Goal: Leave review/rating: Leave review/rating

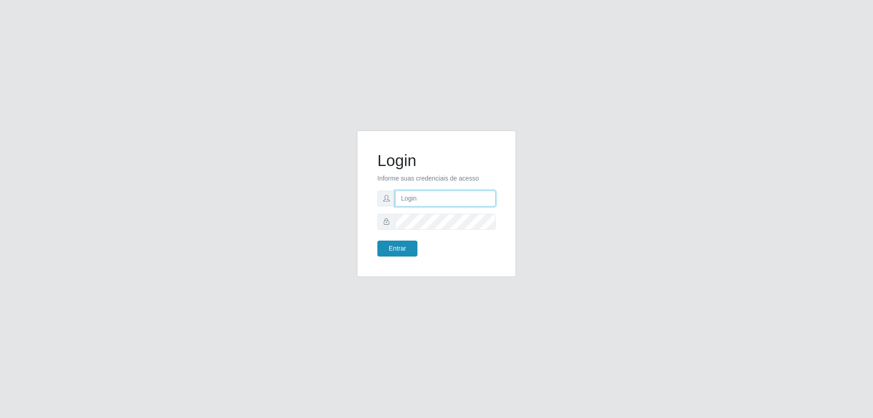
type input "mayara@frigomaster"
click at [405, 249] on button "Entrar" at bounding box center [397, 248] width 40 height 16
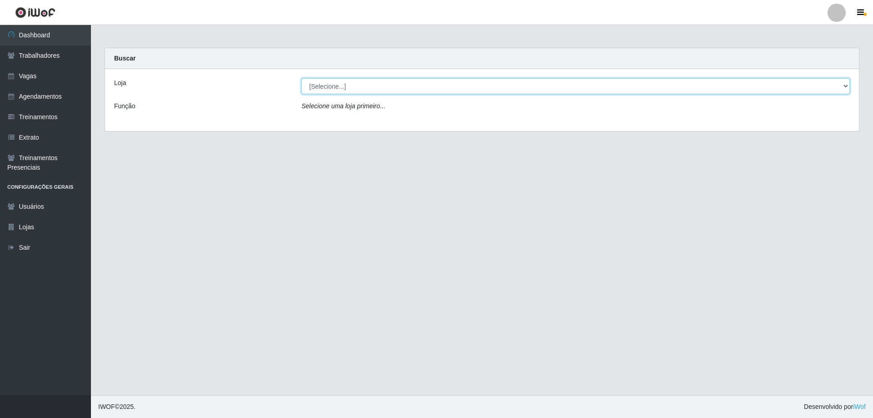
drag, startPoint x: 404, startPoint y: 85, endPoint x: 399, endPoint y: 90, distance: 7.5
click at [404, 85] on select "[Selecione...] FrigoMaster" at bounding box center [575, 86] width 548 height 16
select select "392"
click at [301, 78] on select "[Selecione...] FrigoMaster" at bounding box center [575, 86] width 548 height 16
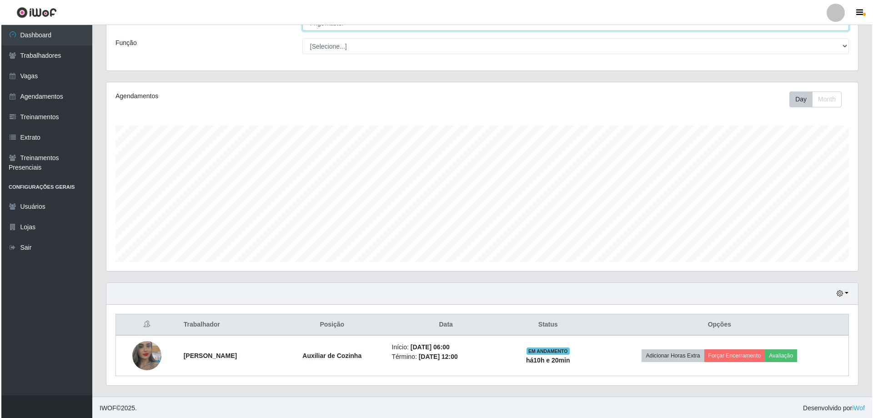
scroll to position [65, 0]
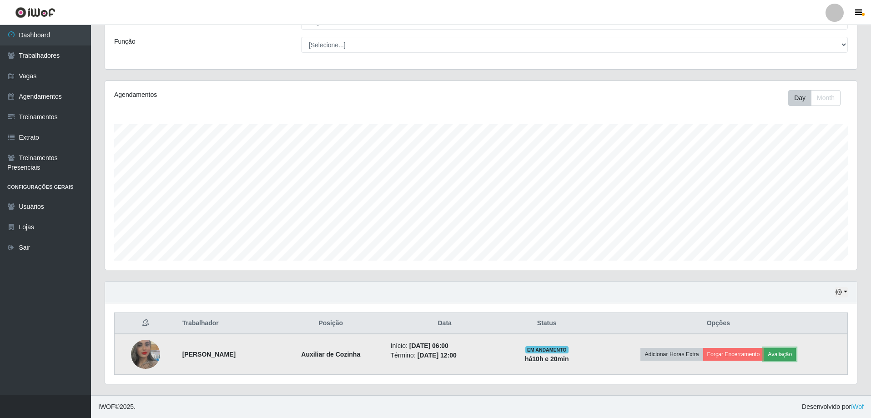
click at [781, 353] on button "Avaliação" at bounding box center [779, 354] width 32 height 13
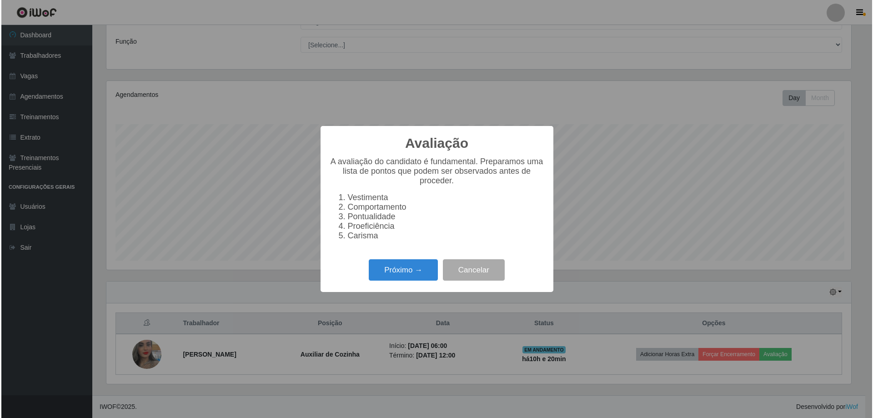
scroll to position [189, 747]
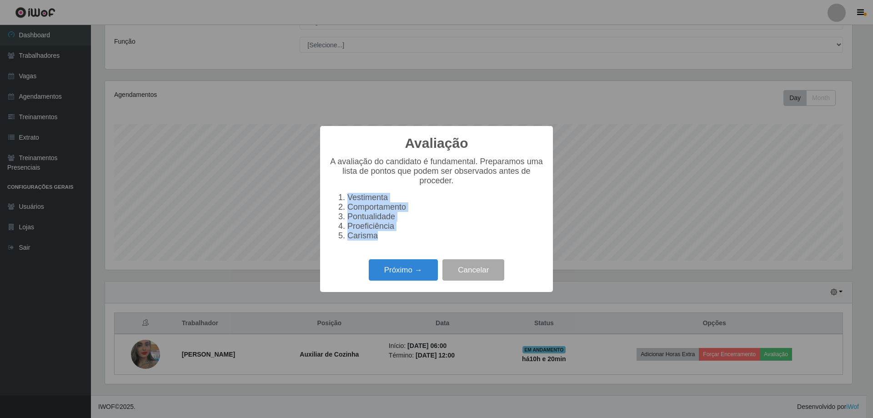
drag, startPoint x: 375, startPoint y: 244, endPoint x: 325, endPoint y: 194, distance: 71.0
click at [325, 194] on div "Avaliação × A avaliação do candidato é fundamental. Preparamos uma lista de pon…" at bounding box center [436, 209] width 233 height 166
copy ol "Vestimenta Comportamento Pontualidade Proeficiência Carisma"
click at [419, 275] on button "Próximo →" at bounding box center [403, 269] width 69 height 21
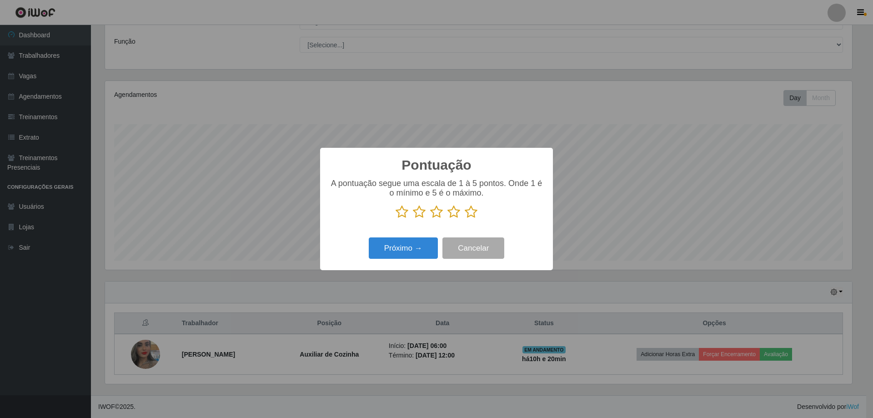
drag, startPoint x: 473, startPoint y: 213, endPoint x: 452, endPoint y: 233, distance: 28.3
click at [472, 214] on icon at bounding box center [471, 212] width 13 height 14
click at [465, 219] on input "radio" at bounding box center [465, 219] width 0 height 0
click at [420, 244] on button "Próximo →" at bounding box center [403, 247] width 69 height 21
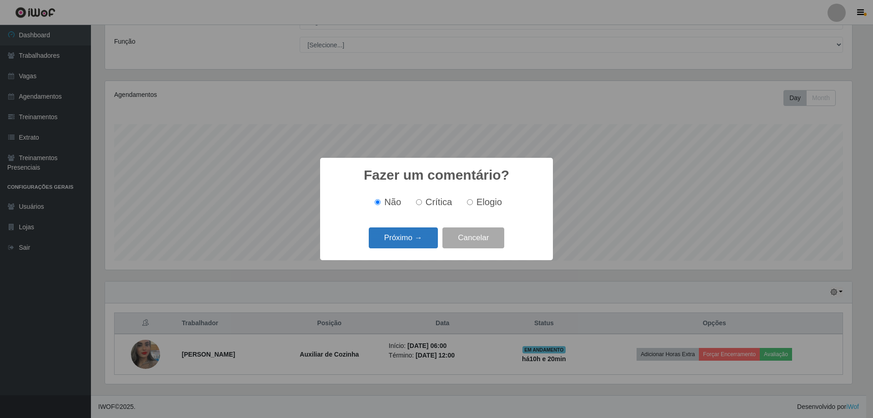
click at [413, 236] on button "Próximo →" at bounding box center [403, 237] width 69 height 21
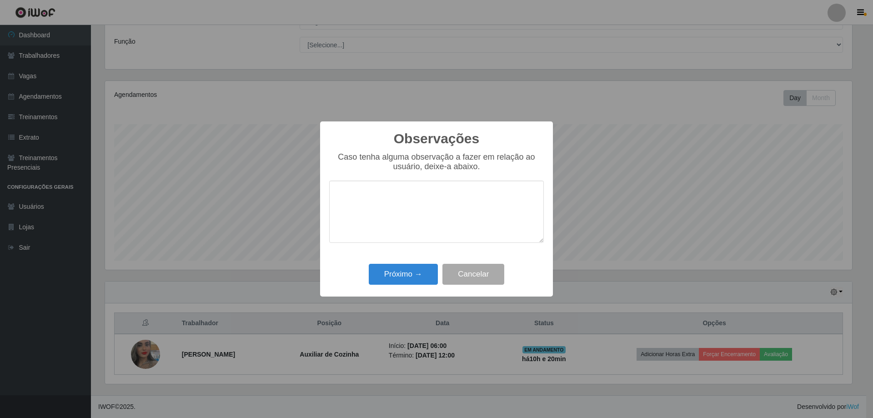
click at [422, 210] on textarea at bounding box center [436, 211] width 215 height 62
click at [403, 209] on textarea at bounding box center [436, 211] width 215 height 62
paste textarea "Vestimenta Comportamento Pontualidade Proeficiência Carisma"
click at [383, 189] on textarea "Vestimenta Comportamento Pontualidade Proeficiência Carisma" at bounding box center [436, 211] width 215 height 62
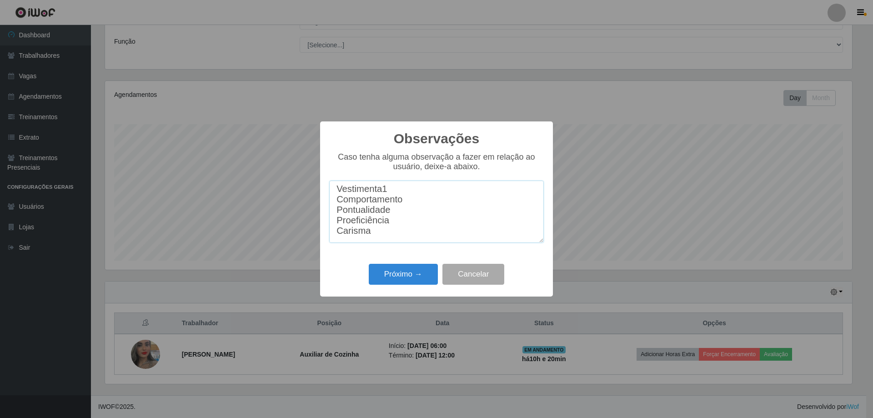
scroll to position [7, 0]
click at [412, 196] on textarea "Vestimenta10 Comportamento Pontualidade Proeficiência Carisma" at bounding box center [436, 211] width 215 height 62
click at [400, 215] on textarea "Vestimenta10 Comportamento10 Pontualidade Proeficiência Carisma" at bounding box center [436, 211] width 215 height 62
click at [397, 223] on textarea "Vestimenta10 Comportamento10 Pontualidade10 Proeficiência Carisma" at bounding box center [436, 211] width 215 height 62
click at [398, 233] on textarea "Vestimenta10 Comportamento10 Pontualidade10 Proeficiência10 Carisma" at bounding box center [436, 211] width 215 height 62
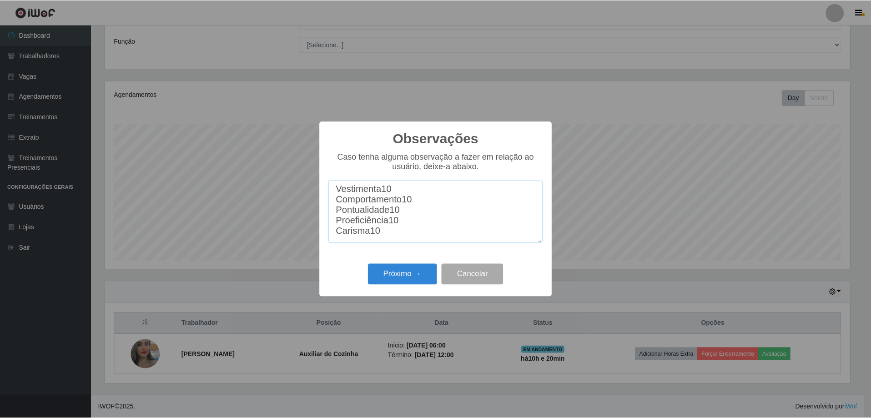
scroll to position [14, 0]
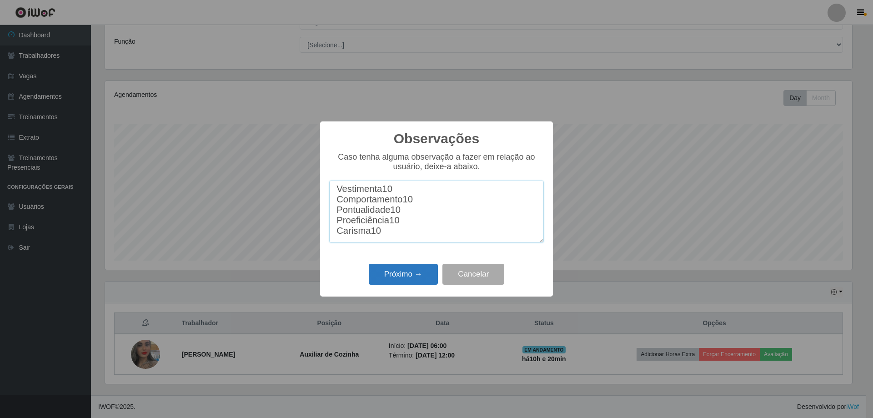
type textarea "Vestimenta10 Comportamento10 Pontualidade10 Proeficiência10 Carisma10"
click at [396, 270] on button "Próximo →" at bounding box center [403, 274] width 69 height 21
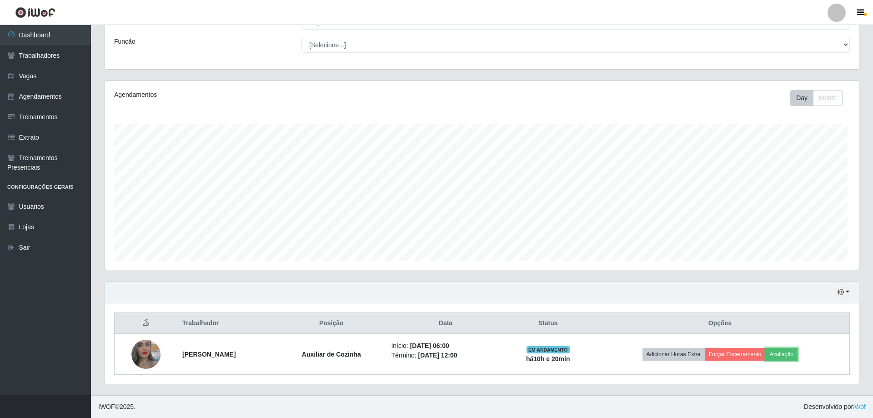
scroll to position [189, 751]
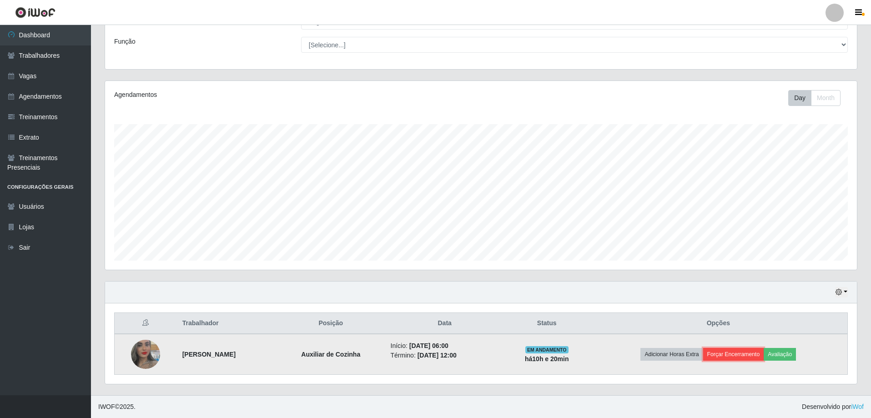
click at [733, 353] on button "Forçar Encerramento" at bounding box center [733, 354] width 61 height 13
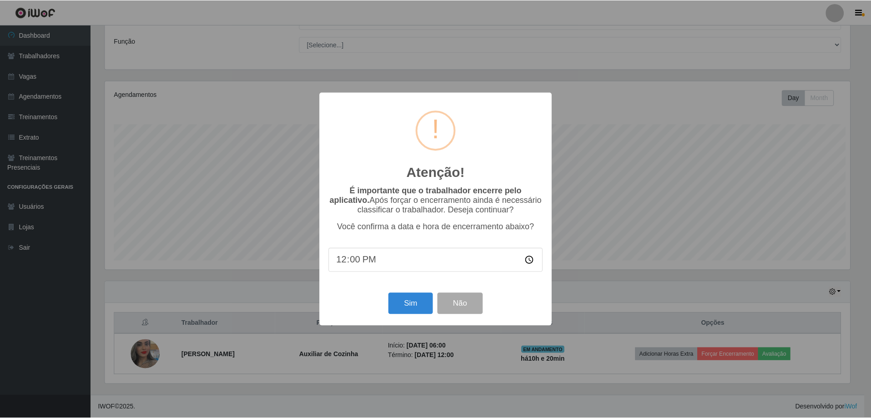
scroll to position [189, 747]
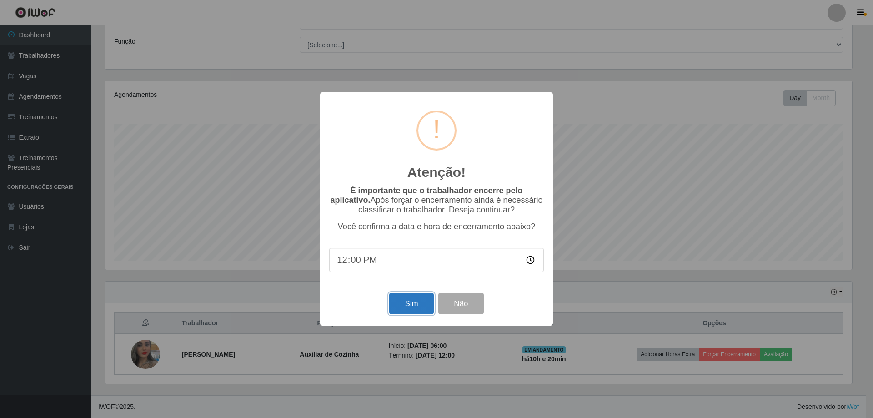
click at [406, 302] on button "Sim" at bounding box center [411, 303] width 44 height 21
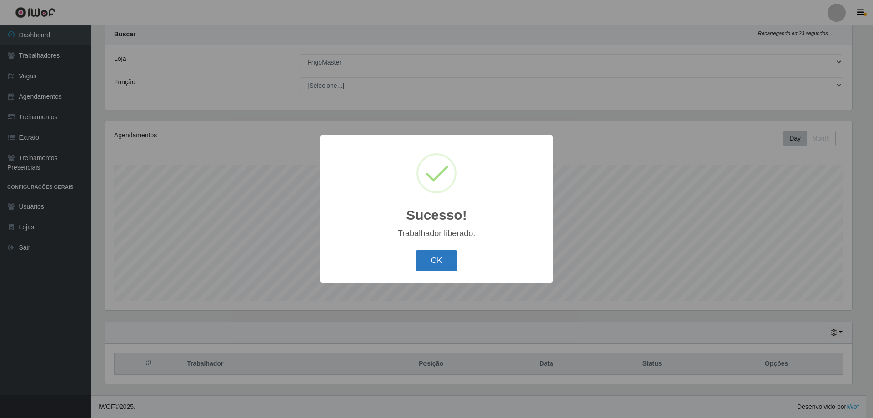
click at [424, 263] on button "OK" at bounding box center [436, 260] width 42 height 21
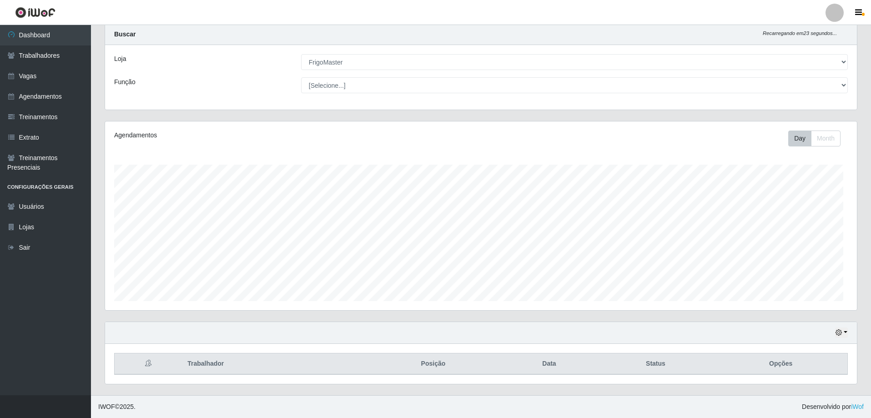
scroll to position [189, 751]
